Goal: Check status: Check status

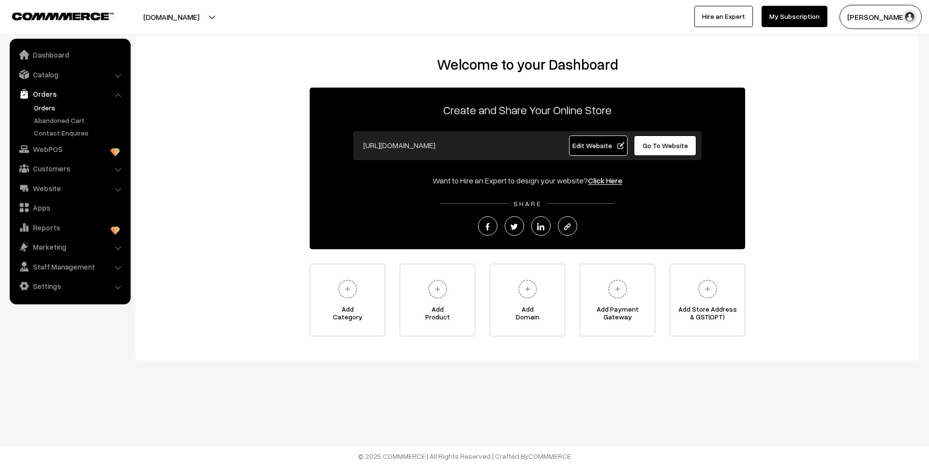
click at [43, 112] on link "Orders" at bounding box center [79, 108] width 96 height 10
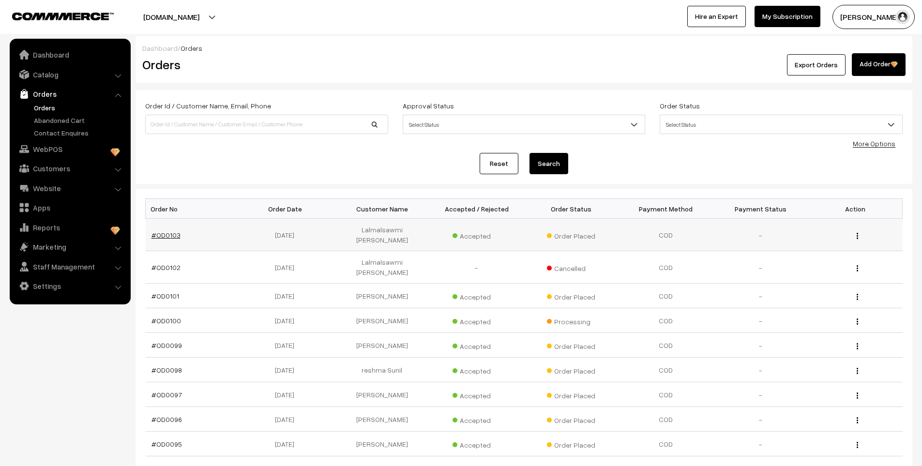
click at [172, 232] on link "#OD0103" at bounding box center [165, 235] width 29 height 8
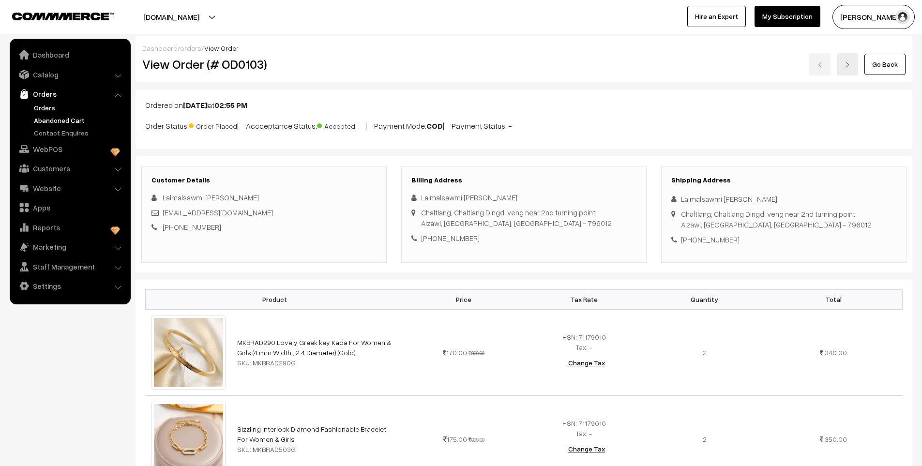
click at [73, 122] on link "Abandoned Cart" at bounding box center [79, 120] width 96 height 10
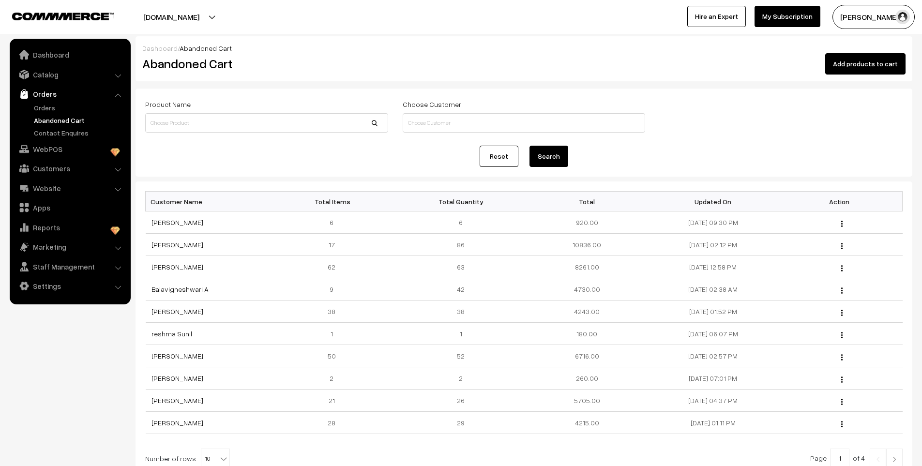
click at [53, 109] on link "Orders" at bounding box center [79, 108] width 96 height 10
